Goal: Download file/media

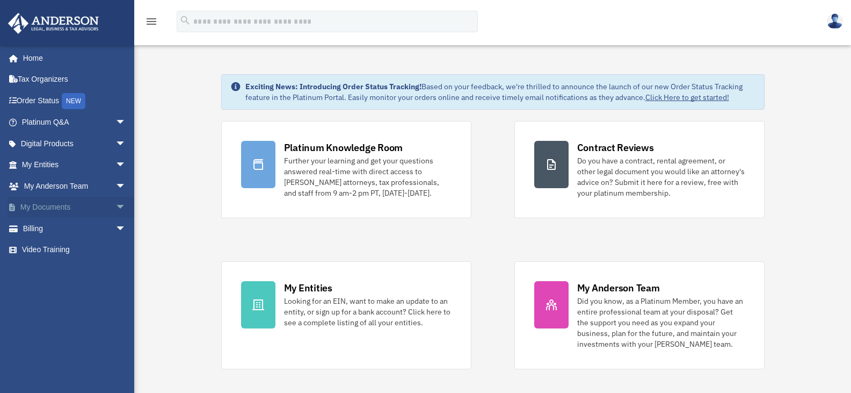
click at [64, 208] on link "My Documents arrow_drop_down" at bounding box center [75, 207] width 135 height 21
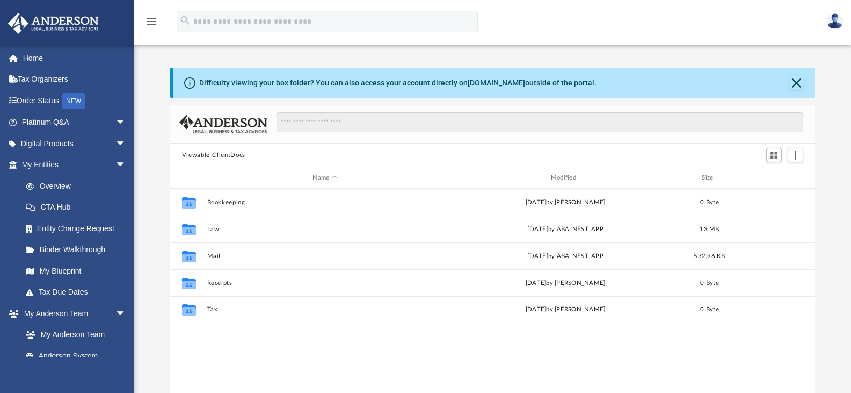
scroll to position [236, 637]
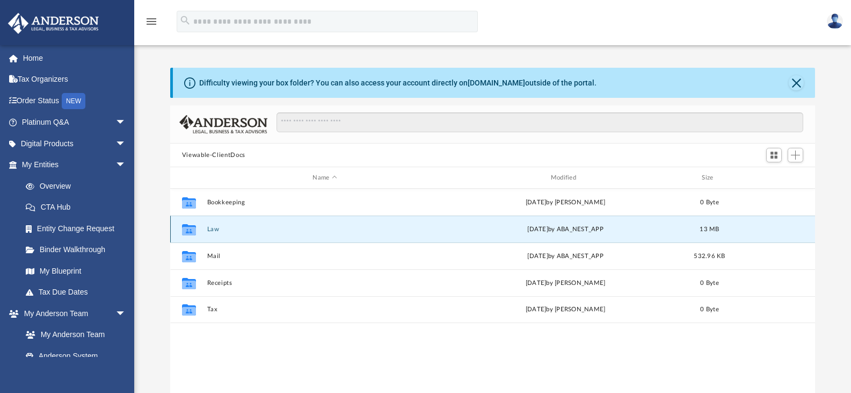
click at [233, 226] on button "Law" at bounding box center [325, 229] width 236 height 7
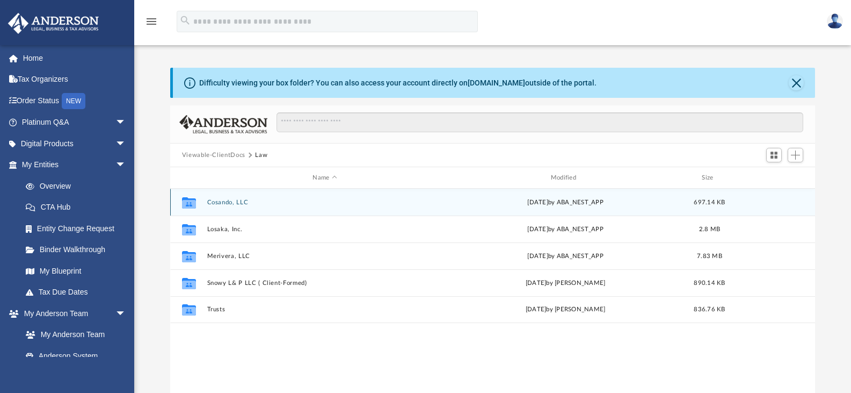
click at [270, 210] on div "Collaborated Folder Cosando, LLC [DATE] by ABA_NEST_APP 697.14 KB" at bounding box center [493, 202] width 646 height 27
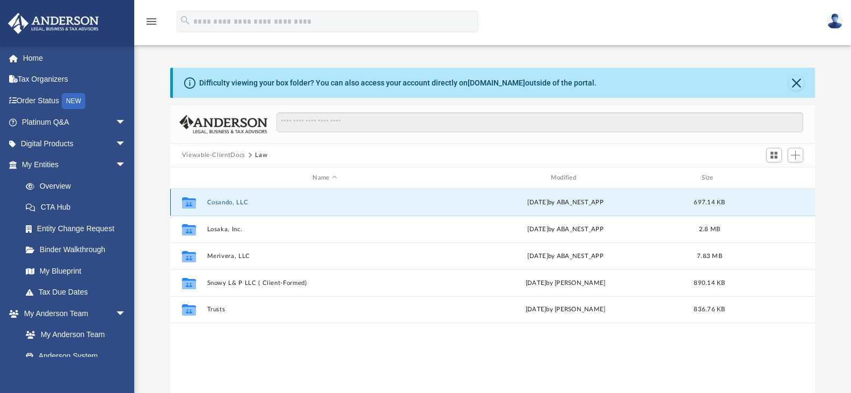
click at [255, 204] on button "Cosando, LLC" at bounding box center [325, 202] width 236 height 7
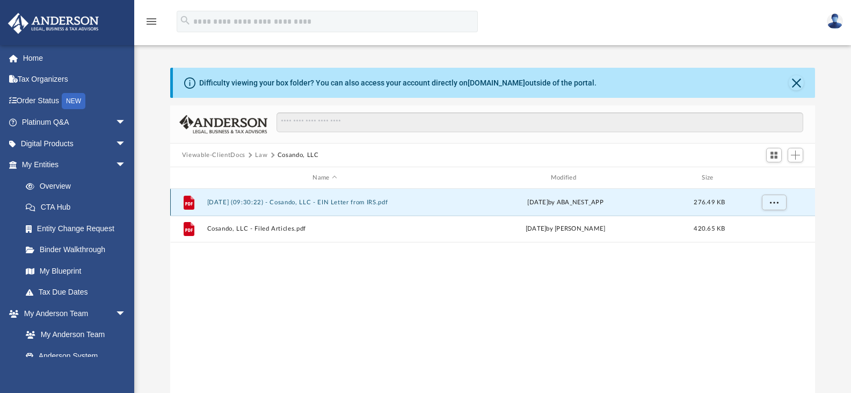
click at [312, 202] on button "2025.08.13 (09:30:22) - Cosando, LLC - EIN Letter from IRS.pdf" at bounding box center [325, 202] width 236 height 7
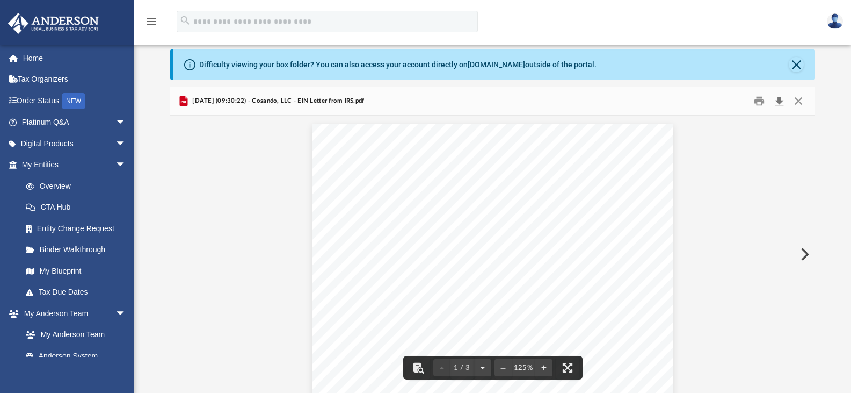
click at [782, 98] on button "Download" at bounding box center [779, 101] width 19 height 17
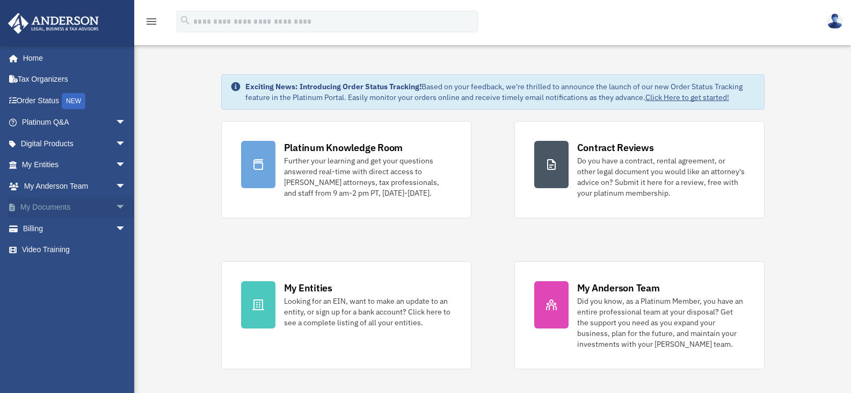
click at [116, 206] on span "arrow_drop_down" at bounding box center [126, 208] width 21 height 22
click at [116, 207] on span "arrow_drop_up" at bounding box center [126, 208] width 21 height 22
click at [49, 207] on link "My Documents arrow_drop_down" at bounding box center [75, 207] width 135 height 21
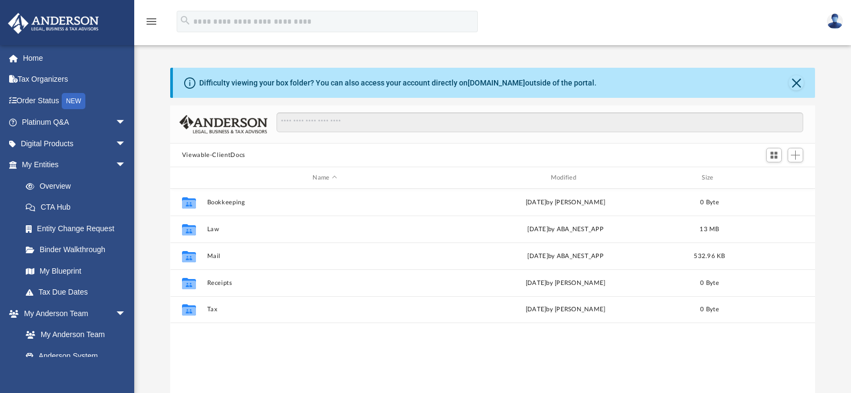
scroll to position [236, 637]
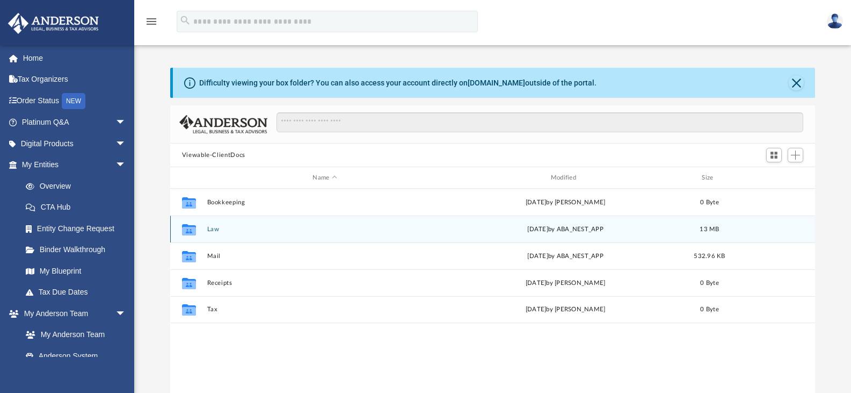
click at [261, 229] on button "Law" at bounding box center [325, 229] width 236 height 7
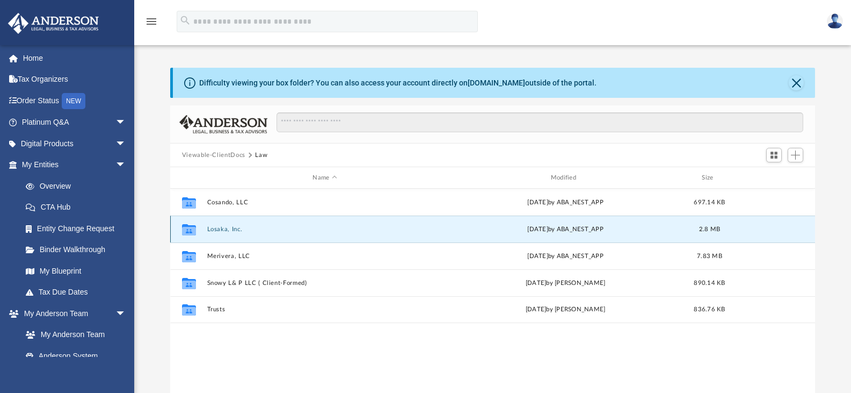
click at [272, 227] on button "Losaka, Inc." at bounding box center [325, 229] width 236 height 7
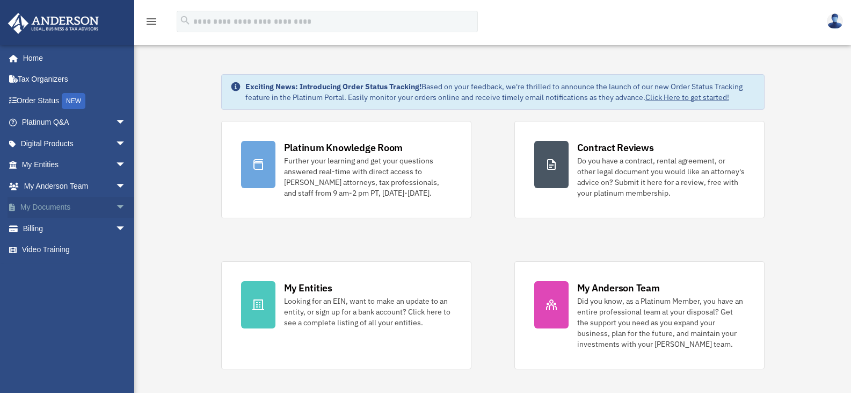
click at [116, 204] on span "arrow_drop_down" at bounding box center [126, 208] width 21 height 22
click at [116, 201] on span "arrow_drop_up" at bounding box center [126, 208] width 21 height 22
click at [116, 204] on span "arrow_drop_down" at bounding box center [126, 208] width 21 height 22
click at [71, 206] on link "My Documents arrow_drop_up" at bounding box center [75, 207] width 135 height 21
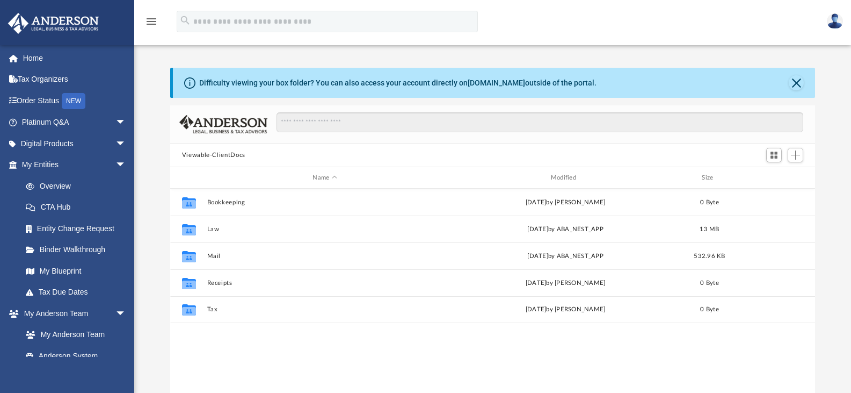
scroll to position [236, 637]
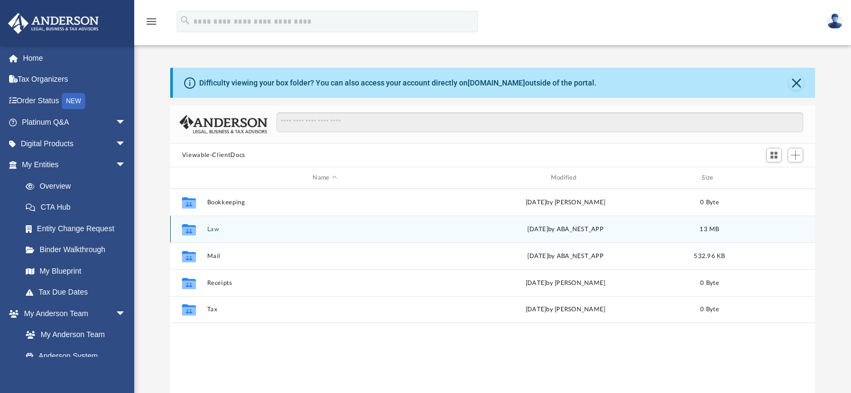
click at [223, 227] on button "Law" at bounding box center [325, 229] width 236 height 7
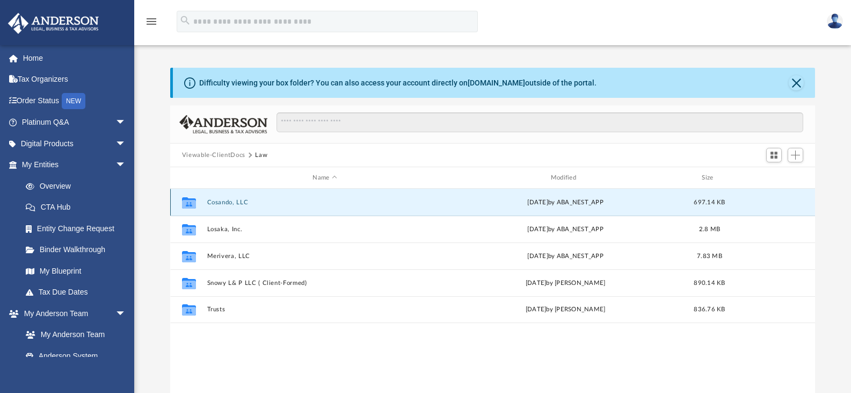
click at [253, 204] on button "Cosando, LLC" at bounding box center [325, 202] width 236 height 7
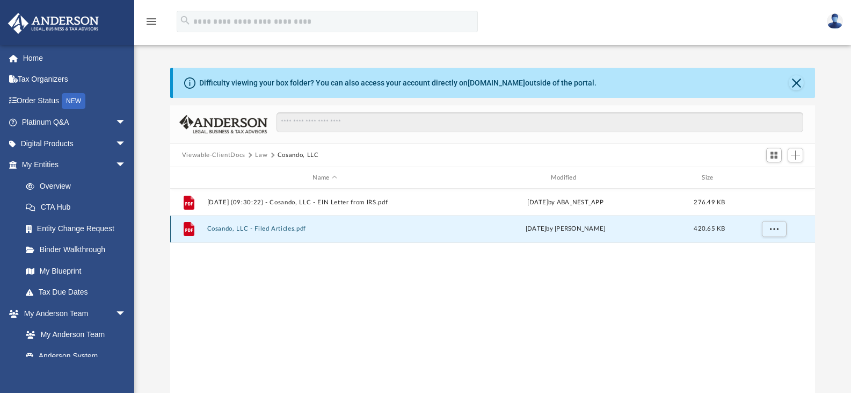
click at [256, 227] on button "Cosando, LLC - Filed Articles.pdf" at bounding box center [325, 228] width 236 height 7
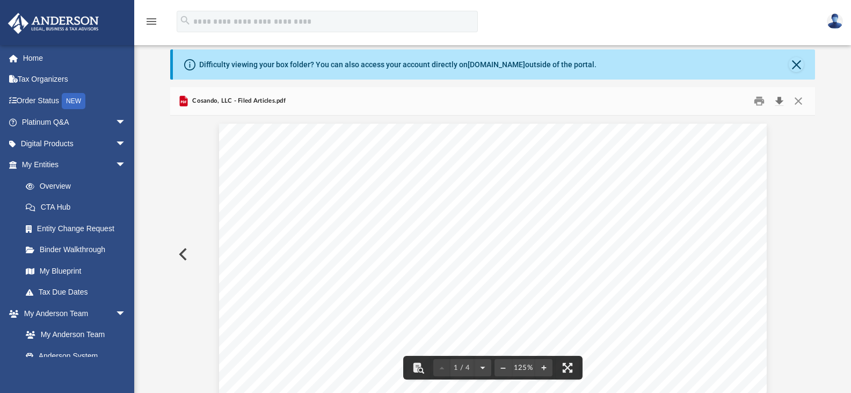
click at [780, 102] on button "Download" at bounding box center [779, 101] width 19 height 17
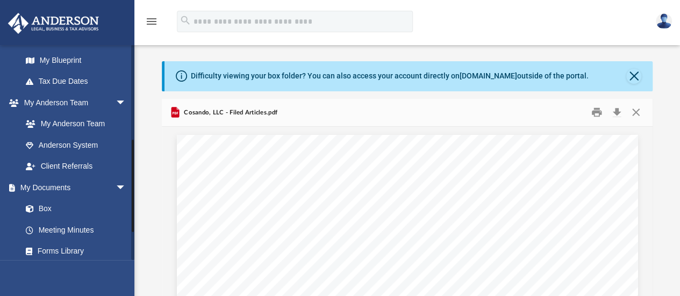
scroll to position [215, 0]
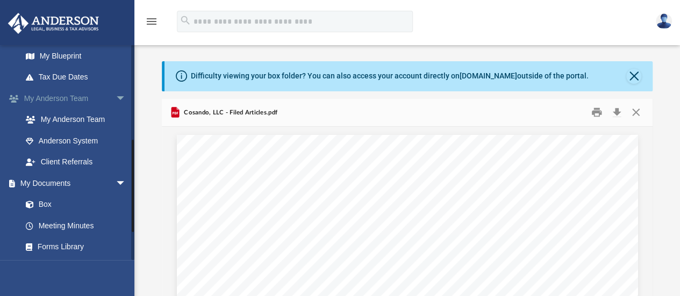
click at [99, 98] on link "My [PERSON_NAME] Team arrow_drop_down" at bounding box center [75, 98] width 135 height 21
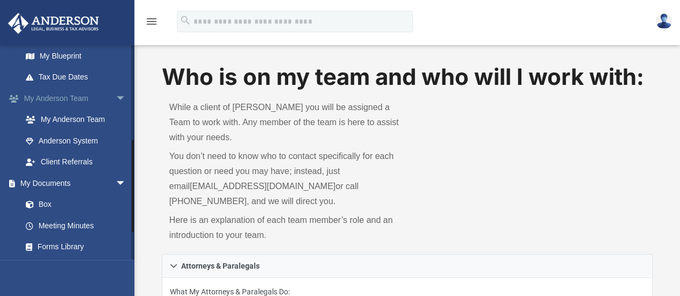
click at [98, 100] on link "My [PERSON_NAME] Team arrow_drop_down" at bounding box center [75, 98] width 135 height 21
click at [97, 183] on link "My Documents arrow_drop_down" at bounding box center [75, 182] width 135 height 21
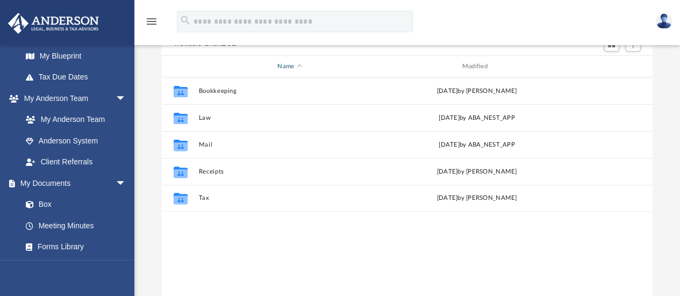
scroll to position [107, 0]
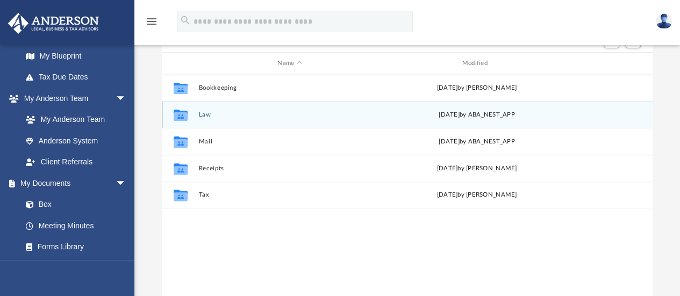
click at [234, 118] on div "Collaborated Folder Law [DATE] by ABA_NEST_APP" at bounding box center [407, 114] width 490 height 27
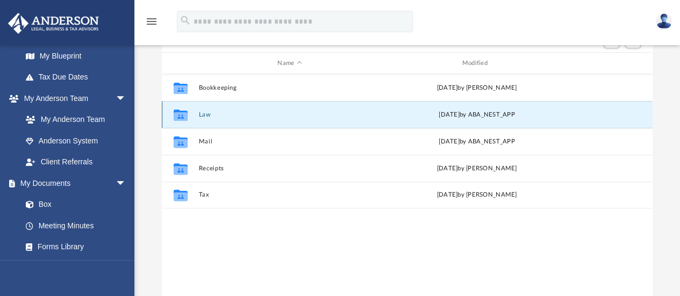
click at [234, 118] on div "Collaborated Folder Law [DATE] by ABA_NEST_APP" at bounding box center [407, 114] width 490 height 27
click at [203, 114] on button "Law" at bounding box center [289, 114] width 182 height 7
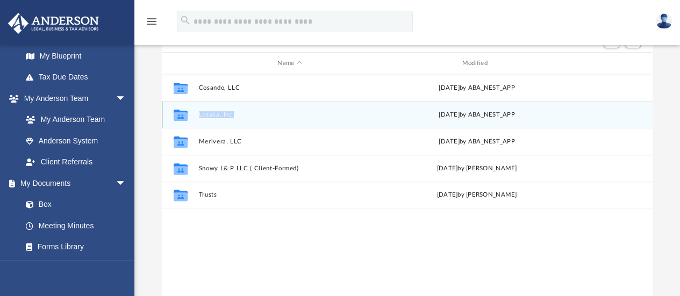
click at [220, 113] on button "Losaka, Inc." at bounding box center [289, 114] width 182 height 7
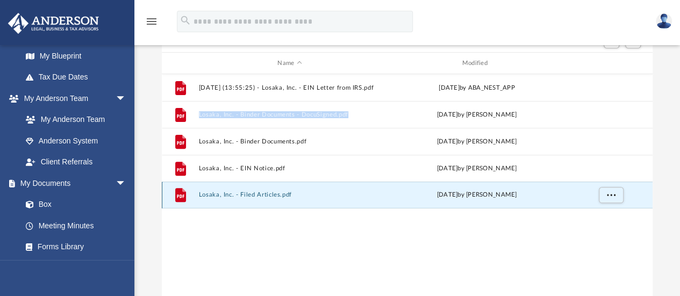
click at [279, 196] on button "Losaka, Inc. - Filed Articles.pdf" at bounding box center [289, 195] width 182 height 7
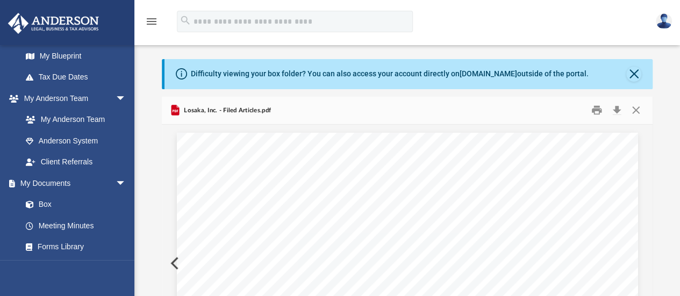
scroll to position [0, 0]
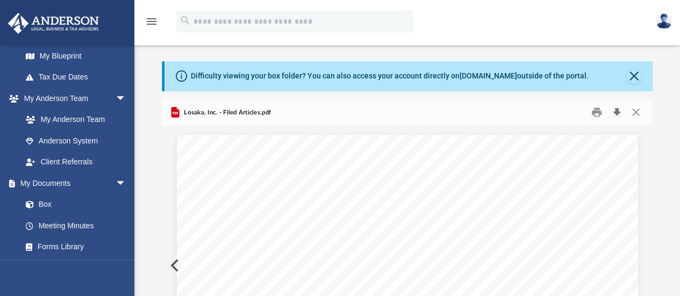
click at [614, 111] on button "Download" at bounding box center [616, 112] width 19 height 17
click at [635, 111] on button "Close" at bounding box center [635, 112] width 19 height 17
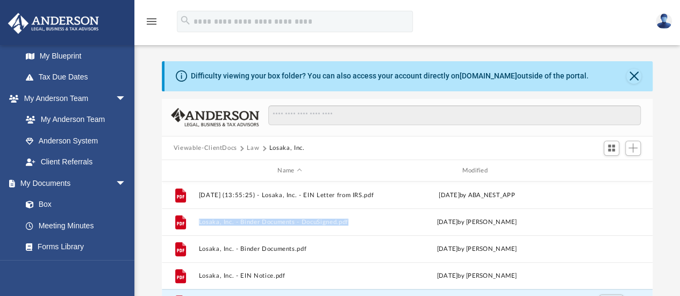
scroll to position [19, 0]
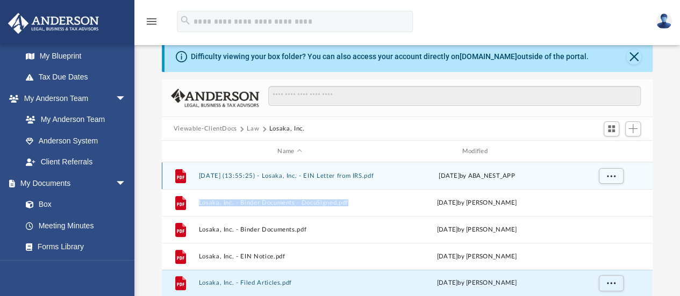
click at [298, 172] on button "[DATE] (13:55:25) - Losaka, Inc. - EIN Letter from IRS.pdf" at bounding box center [289, 175] width 182 height 7
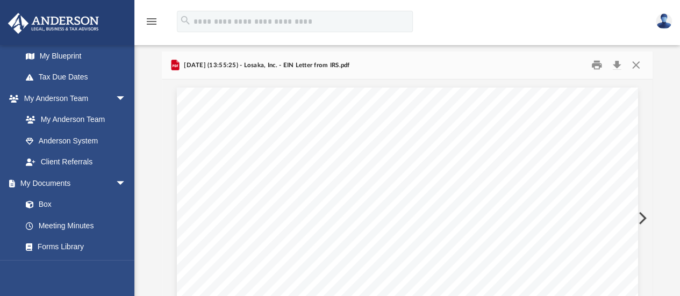
scroll to position [0, 0]
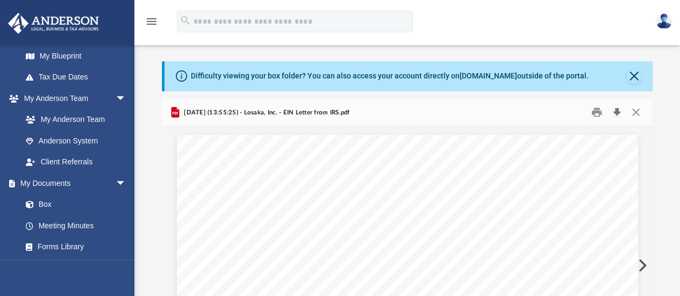
click at [619, 114] on button "Download" at bounding box center [616, 112] width 19 height 17
click at [659, 93] on div "Difficulty viewing your box folder? You can also access your account directly o…" at bounding box center [406, 232] width 545 height 343
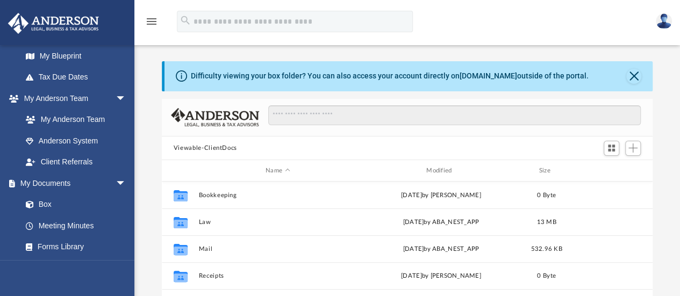
scroll to position [236, 482]
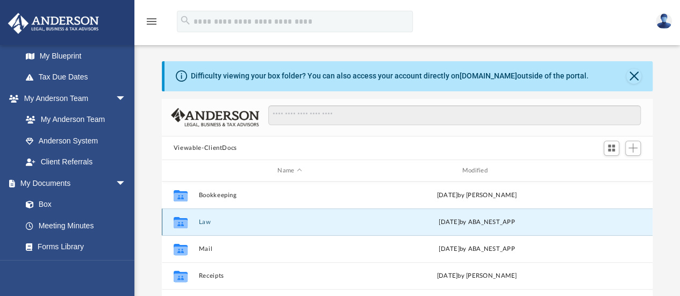
click at [245, 223] on button "Law" at bounding box center [289, 222] width 182 height 7
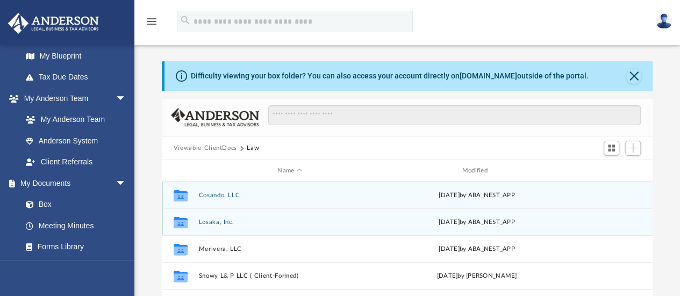
scroll to position [54, 0]
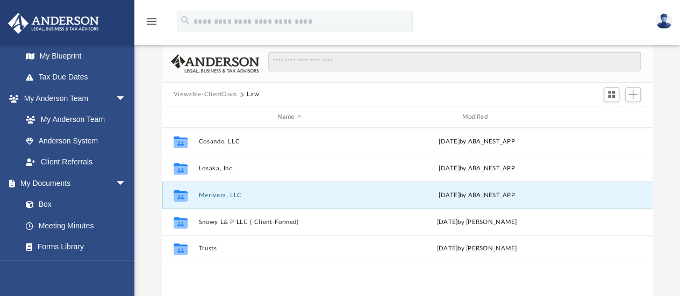
click at [242, 195] on button "Merivera, LLC" at bounding box center [289, 195] width 182 height 7
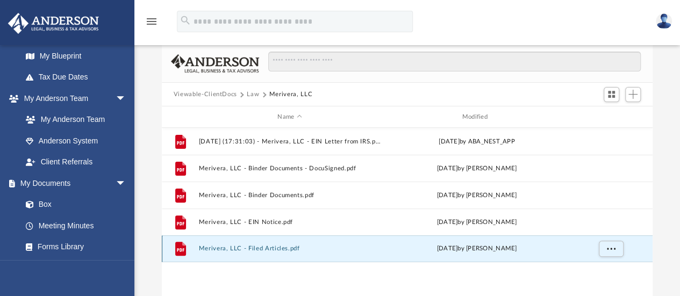
click at [299, 247] on button "Merivera, LLC - Filed Articles.pdf" at bounding box center [289, 249] width 182 height 7
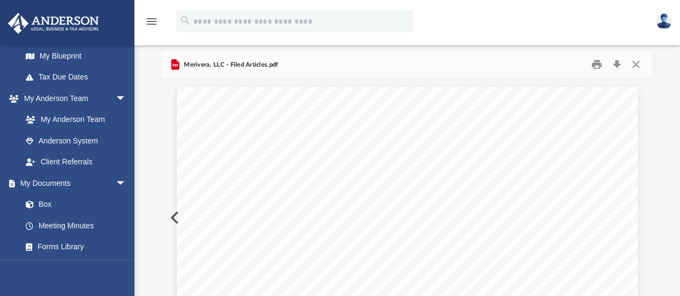
scroll to position [0, 0]
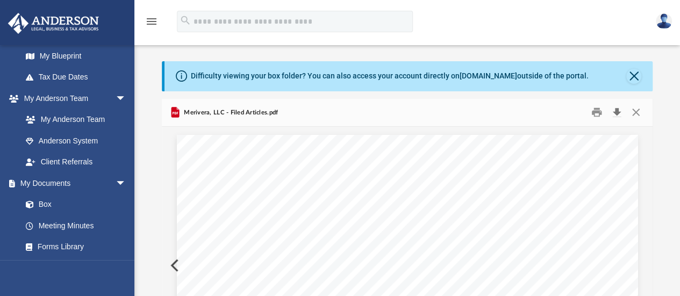
click at [615, 110] on button "Download" at bounding box center [616, 112] width 19 height 17
click at [662, 165] on div "Difficulty viewing your box folder? You can also access your account directly o…" at bounding box center [406, 232] width 545 height 343
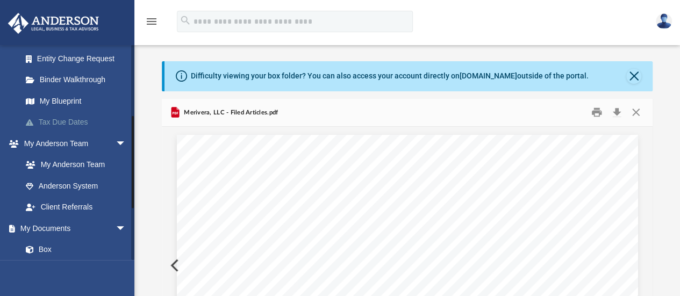
scroll to position [161, 0]
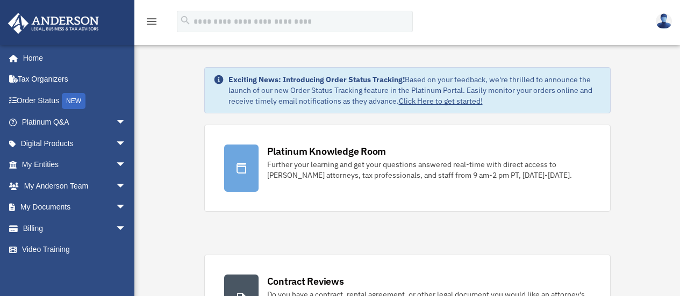
scroll to position [9, 0]
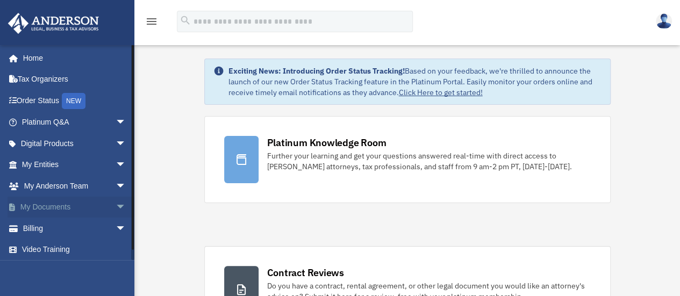
click at [116, 207] on span "arrow_drop_down" at bounding box center [126, 208] width 21 height 22
click at [116, 207] on span "arrow_drop_up" at bounding box center [126, 208] width 21 height 22
click at [73, 207] on link "My Documents arrow_drop_down" at bounding box center [75, 207] width 135 height 21
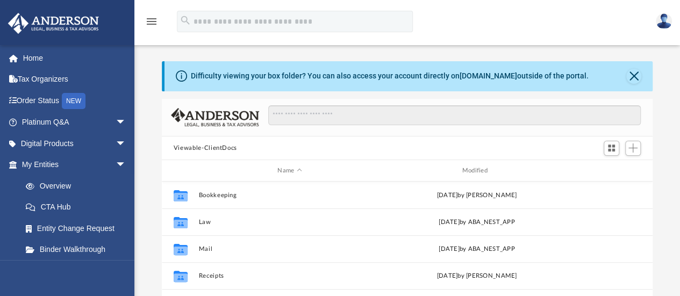
scroll to position [236, 482]
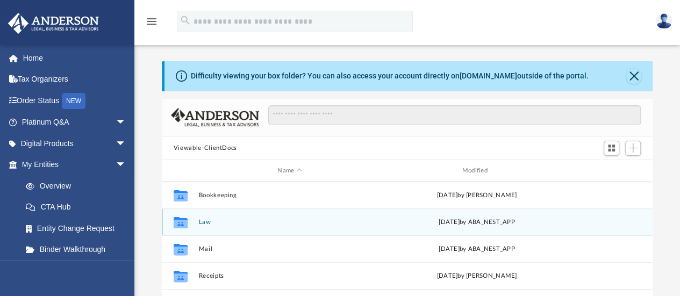
click at [235, 227] on div "Collaborated Folder Law Mon Sep 15 2025 by ABA_NEST_APP" at bounding box center [407, 221] width 490 height 27
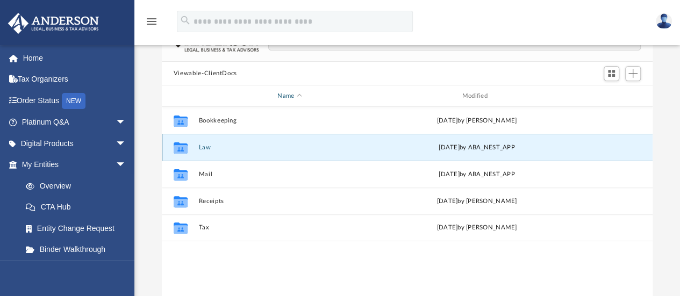
scroll to position [107, 0]
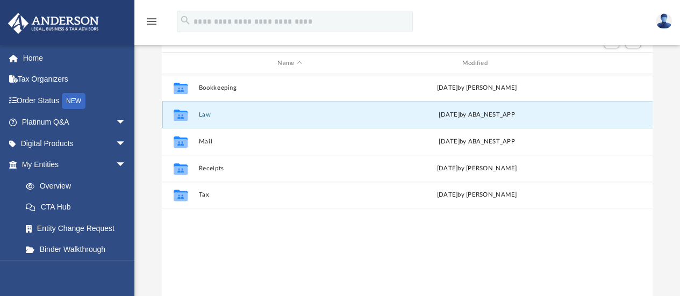
click at [227, 119] on div "Collaborated Folder Law Mon Sep 15 2025 by ABA_NEST_APP" at bounding box center [407, 114] width 490 height 27
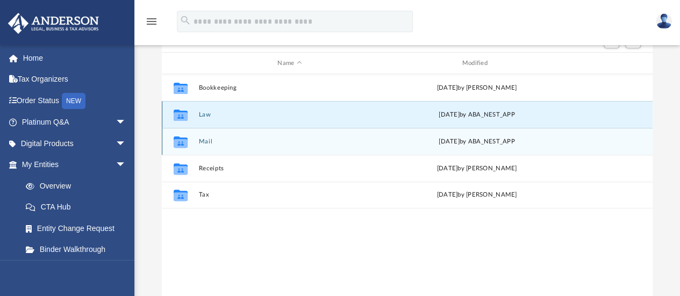
scroll to position [54, 0]
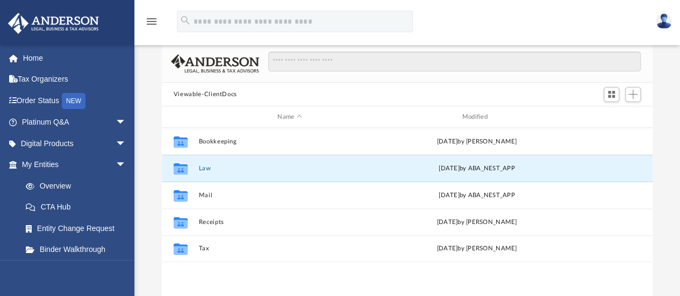
click at [668, 86] on div "Difficulty viewing your box folder? You can also access your account directly o…" at bounding box center [406, 179] width 545 height 343
click at [214, 168] on button "Law" at bounding box center [289, 168] width 182 height 7
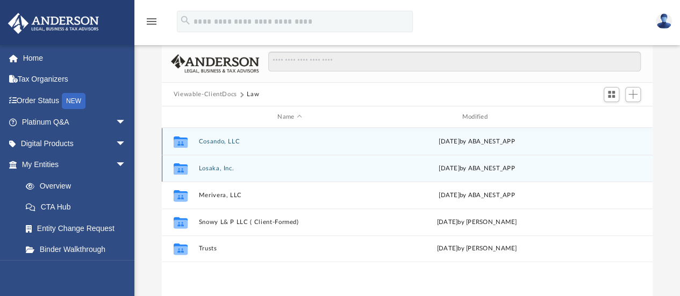
click at [214, 168] on button "Losaka, Inc." at bounding box center [289, 168] width 182 height 7
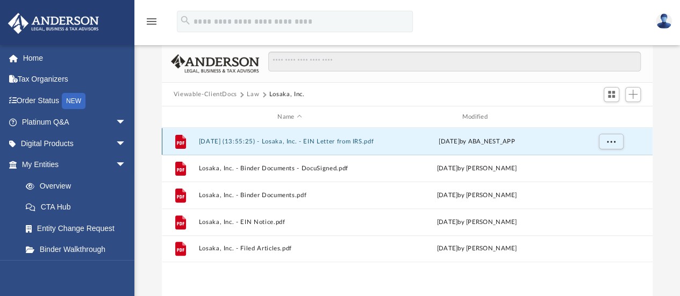
click at [344, 140] on button "[DATE] (13:55:25) - Losaka, Inc. - EIN Letter from IRS.pdf" at bounding box center [289, 141] width 182 height 7
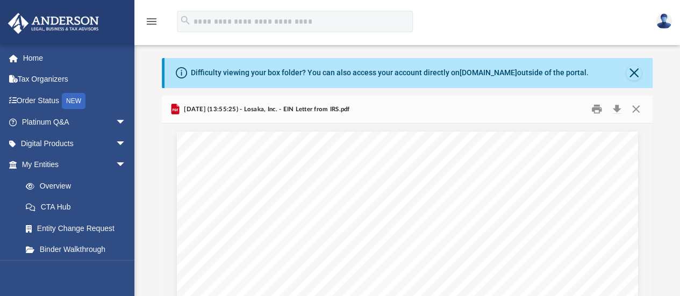
scroll to position [0, 0]
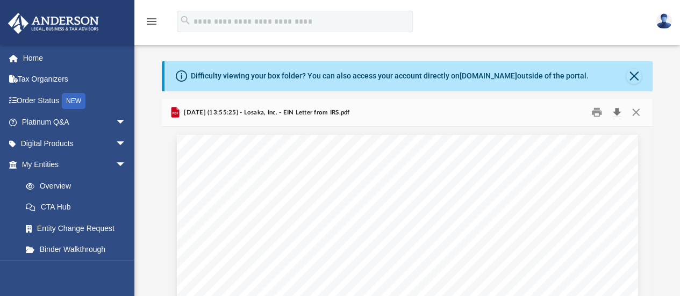
click at [615, 108] on button "Download" at bounding box center [616, 112] width 19 height 17
click at [663, 68] on div "Difficulty viewing your box folder? You can also access your account directly o…" at bounding box center [406, 232] width 545 height 343
click at [667, 25] on img at bounding box center [663, 21] width 16 height 16
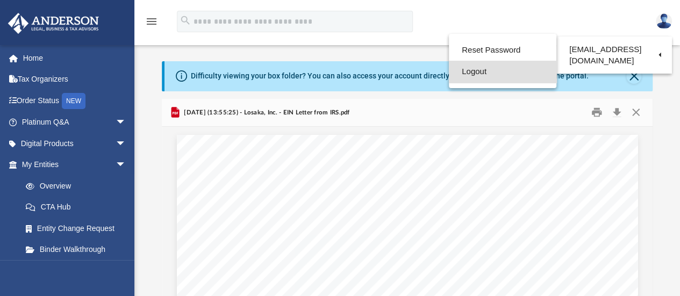
click at [493, 68] on link "Logout" at bounding box center [502, 72] width 107 height 22
